Goal: Task Accomplishment & Management: Use online tool/utility

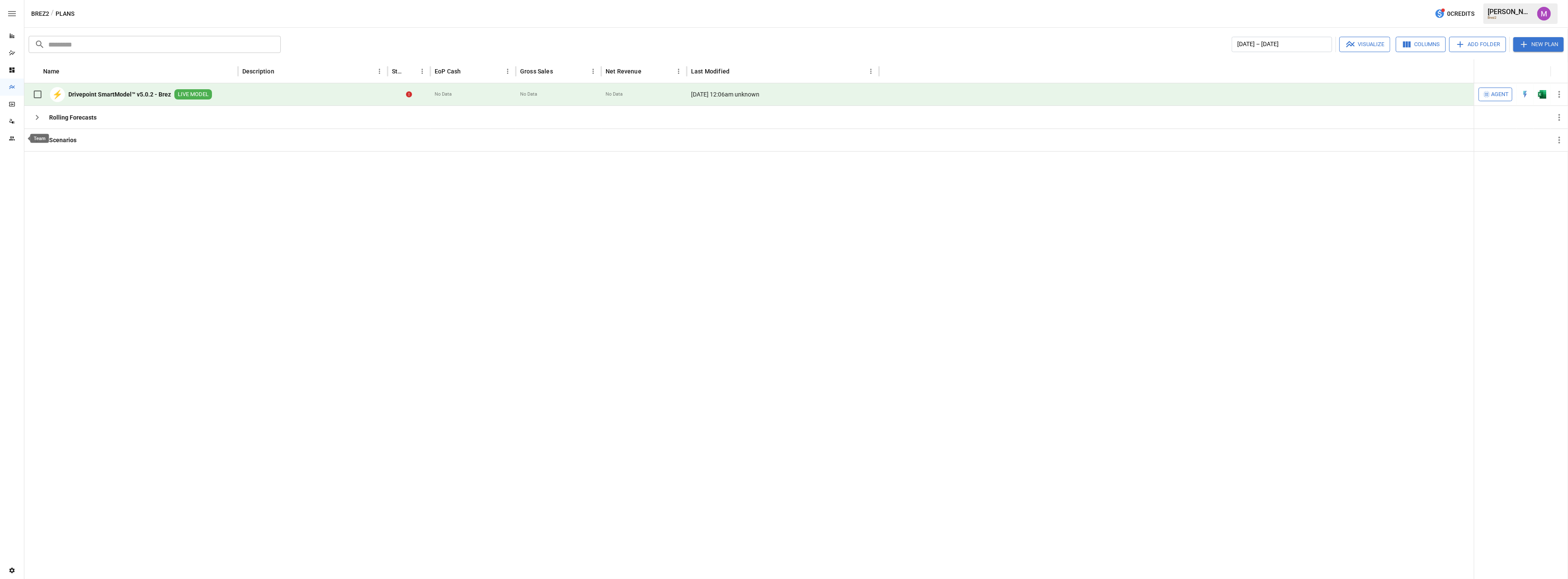
click at [15, 138] on div "Team" at bounding box center [12, 138] width 24 height 7
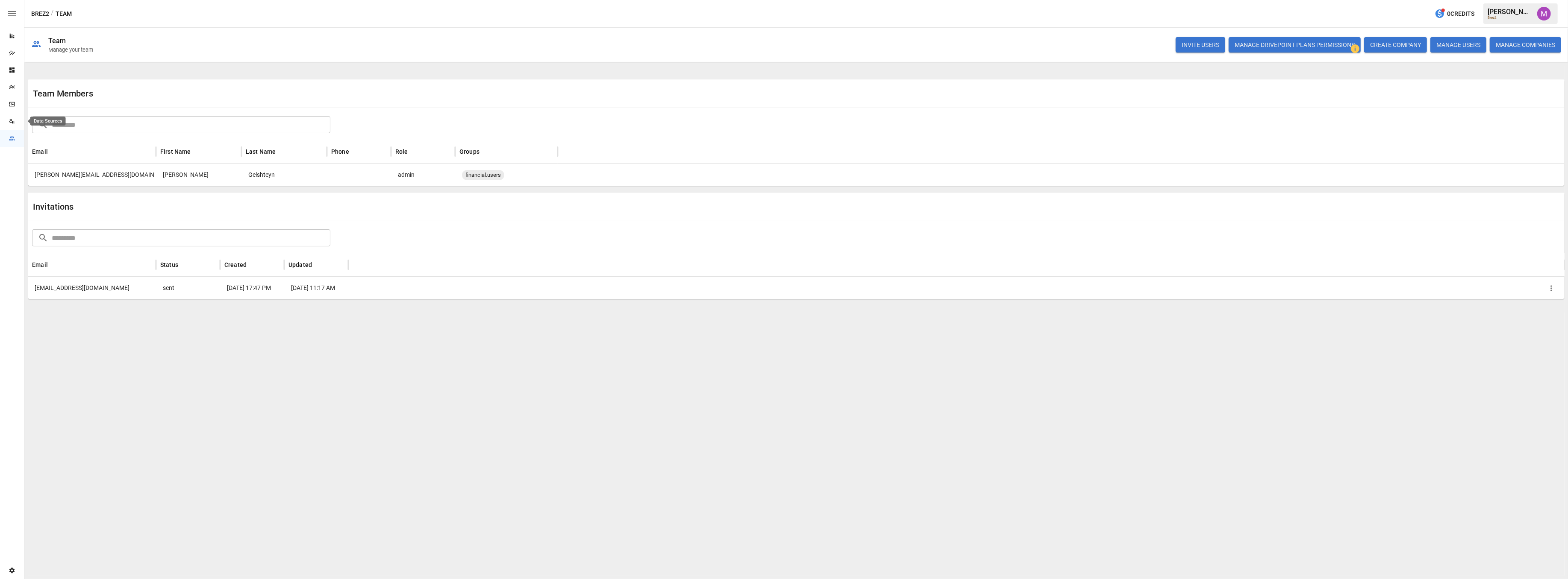
click at [10, 120] on icon "Data Sources" at bounding box center [12, 121] width 7 height 7
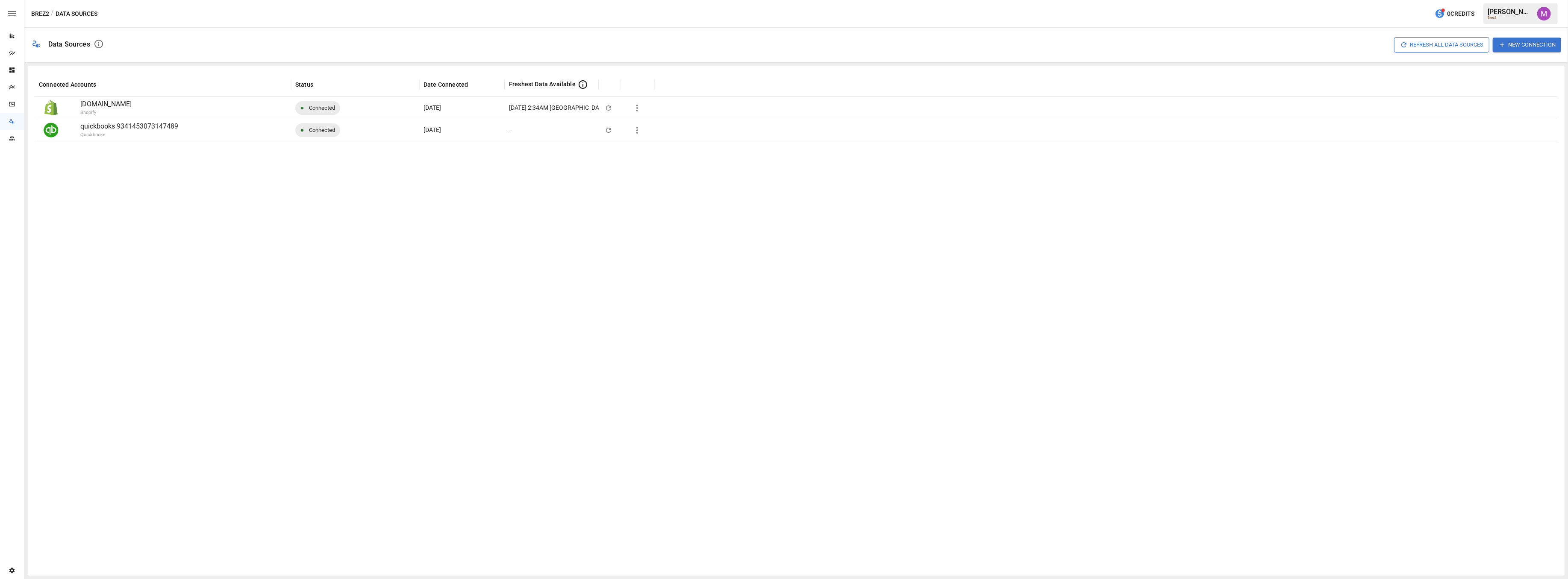
click at [631, 129] on button "button" at bounding box center [637, 130] width 17 height 17
click at [637, 108] on div at bounding box center [784, 290] width 1568 height 579
click at [632, 109] on icon "button" at bounding box center [637, 107] width 10 height 10
click at [759, 170] on div "Full refresh all data sources w/o pulling raw data" at bounding box center [704, 169] width 129 height 9
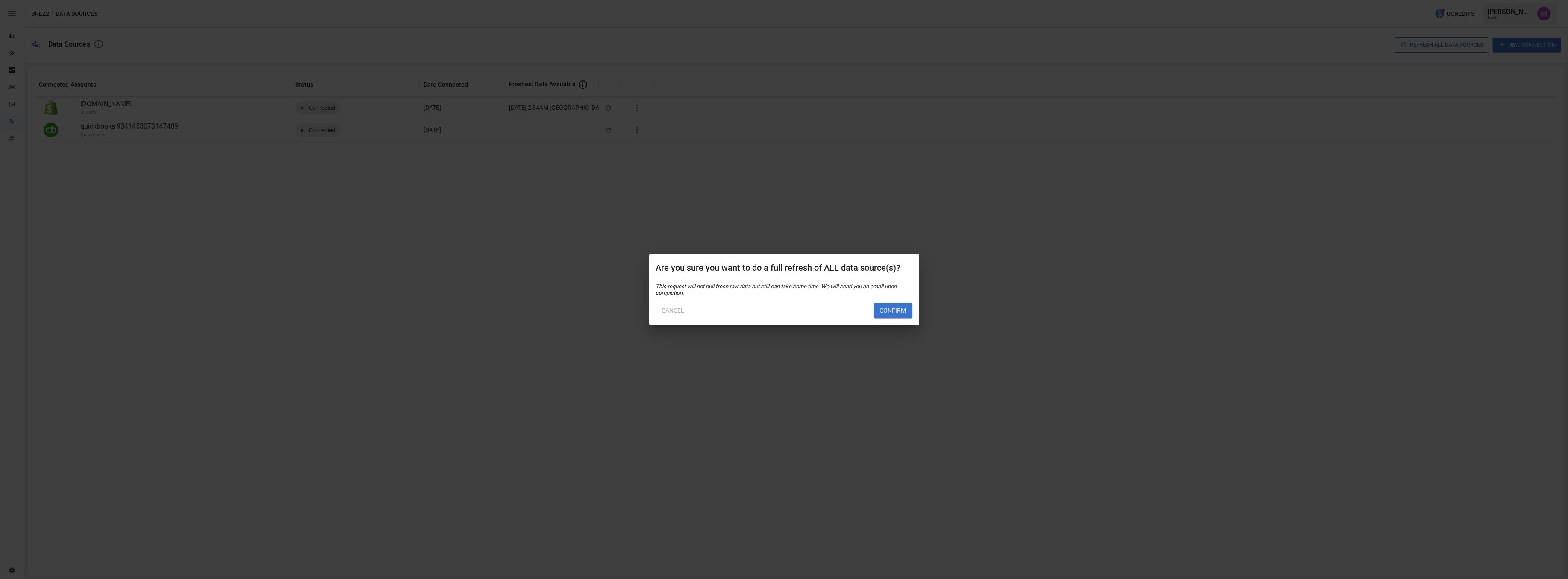
click at [890, 312] on button "Confirm" at bounding box center [893, 310] width 38 height 15
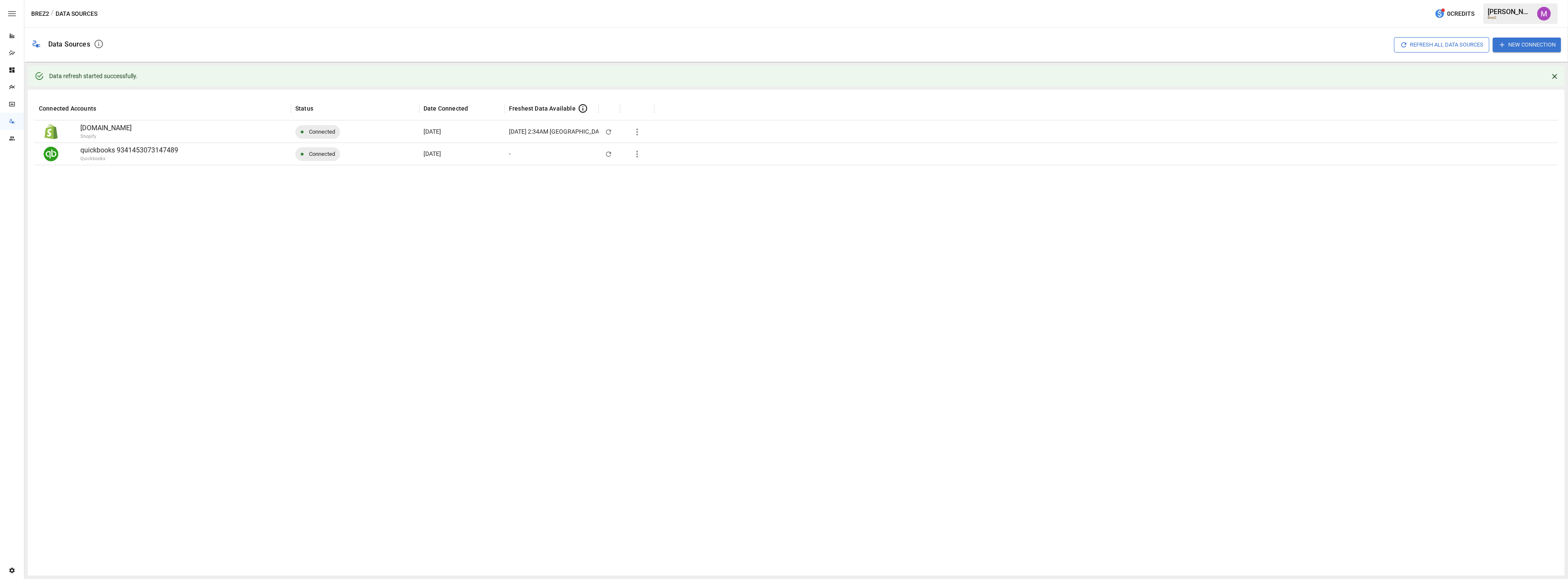
click at [8, 15] on icon "button" at bounding box center [12, 14] width 8 height 5
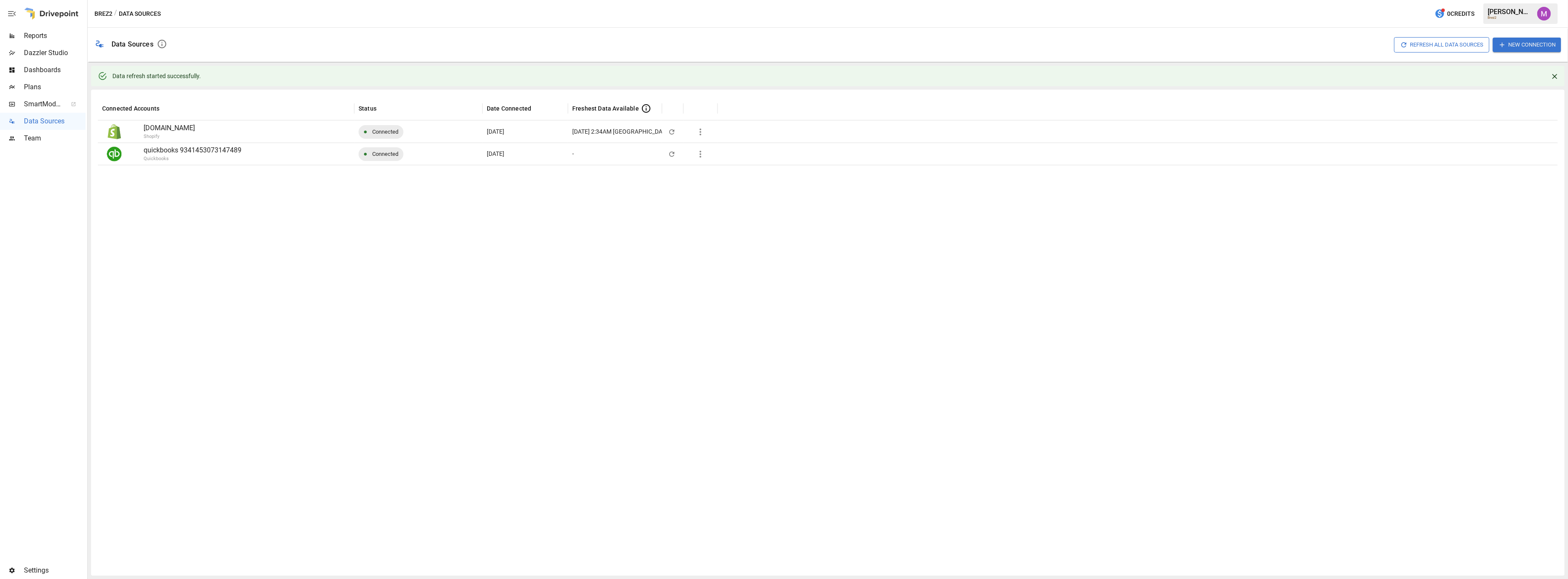
click at [47, 84] on span "Plans" at bounding box center [54, 87] width 61 height 10
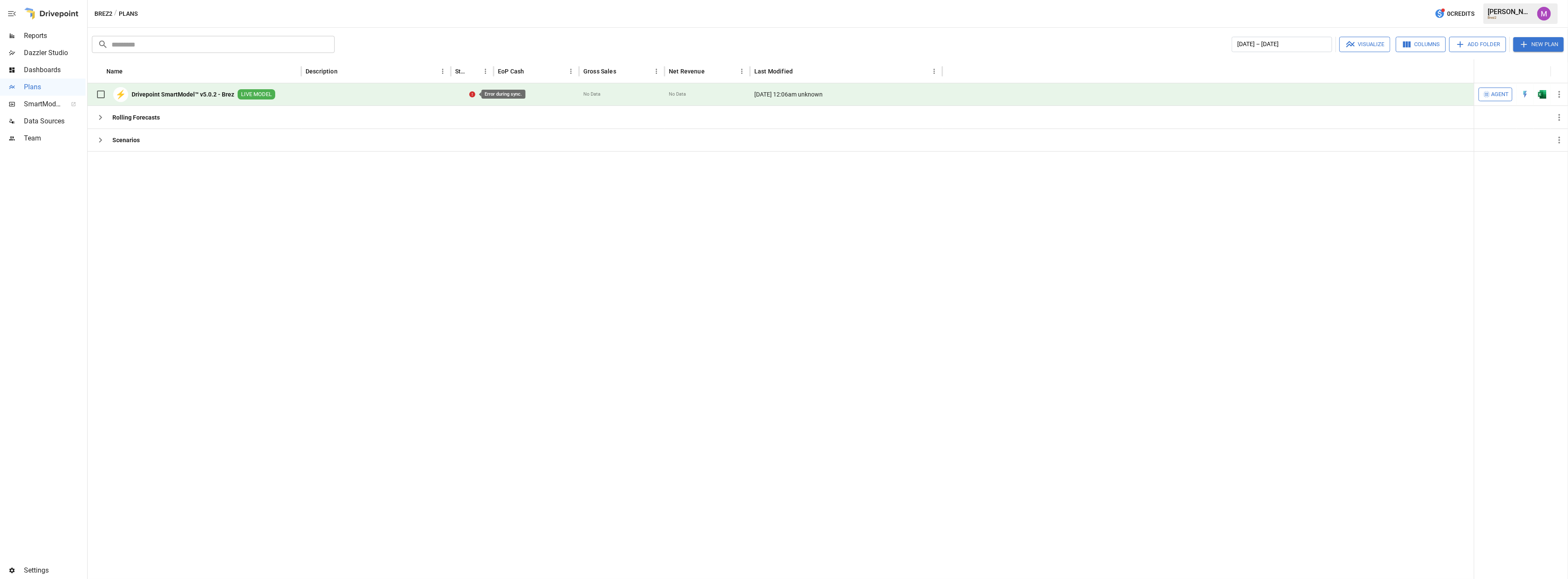
click at [472, 91] on icon "Error during sync." at bounding box center [473, 95] width 6 height 6
